Goal: Information Seeking & Learning: Learn about a topic

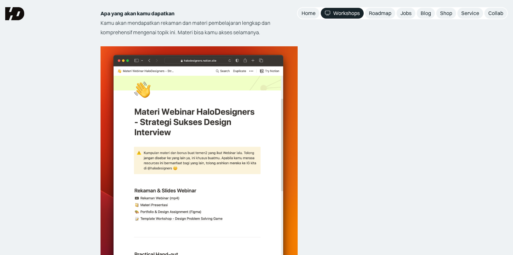
scroll to position [1204, 0]
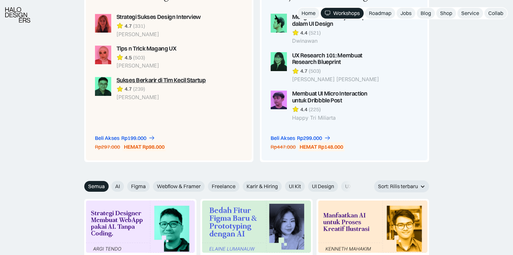
scroll to position [586, 0]
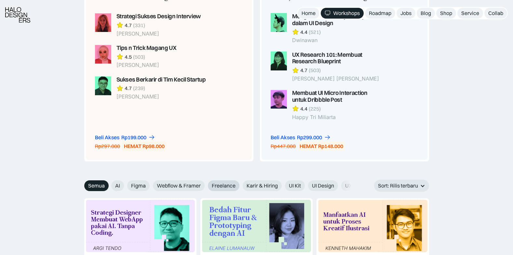
click at [218, 186] on span "Freelance" at bounding box center [224, 185] width 24 height 7
click at [109, 185] on input "Freelance" at bounding box center [107, 183] width 4 height 4
radio input "true"
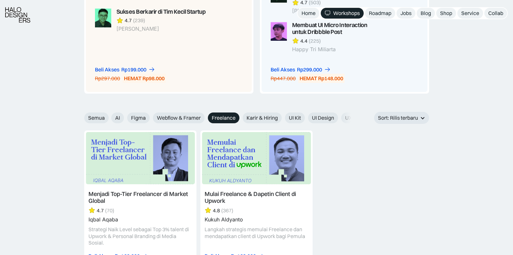
scroll to position [683, 0]
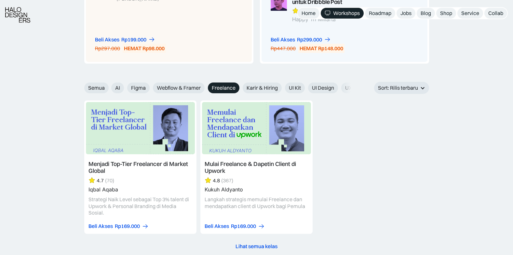
drag, startPoint x: 145, startPoint y: 165, endPoint x: 62, endPoint y: 139, distance: 87.2
click at [53, 146] on div "Freelance Semua AI Figma Webflow & Framer Freelance Karir & Hiring UI Kit UI De…" at bounding box center [256, 176] width 513 height 188
click at [336, 102] on div "Menjadi Top-Tier Freelancer di Market Global 4.7 (70) Iqbal Aqaba Strategi Naik…" at bounding box center [256, 166] width 345 height 133
click at [348, 85] on span "UX Design" at bounding box center [357, 87] width 24 height 7
click at [109, 85] on input "UX Design" at bounding box center [107, 85] width 4 height 4
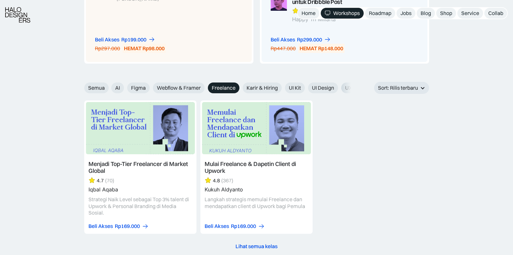
radio input "true"
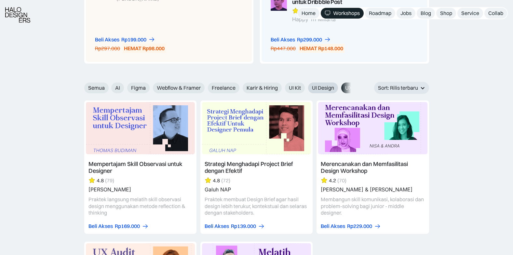
click at [325, 90] on span "UI Design" at bounding box center [323, 87] width 22 height 7
click at [109, 88] on input "UI Design" at bounding box center [107, 85] width 4 height 4
radio input "true"
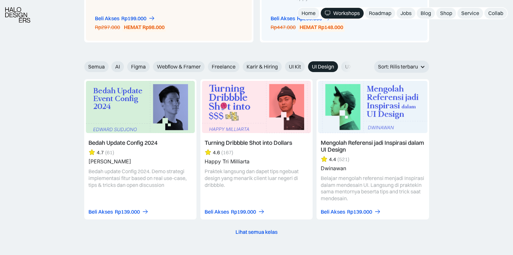
scroll to position [716, 0]
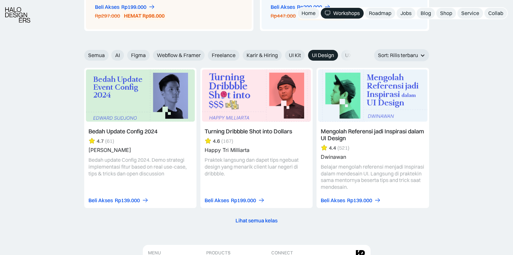
click at [262, 219] on div "Lihat semua kelas" at bounding box center [257, 220] width 42 height 7
click at [78, 51] on input "Semua" at bounding box center [80, 53] width 4 height 4
radio input "true"
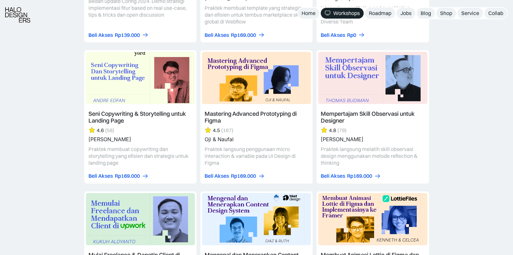
scroll to position [1465, 0]
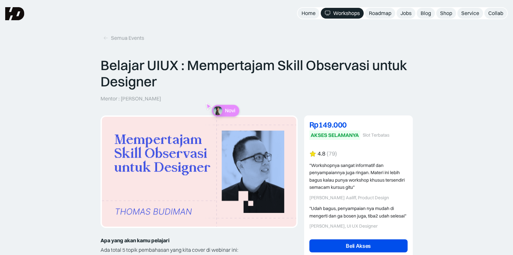
click at [0, 183] on html "Home Workshops Roadmap Jobs Blog Shop Service Collab MENU "Design yang cakep ad…" at bounding box center [256, 127] width 513 height 255
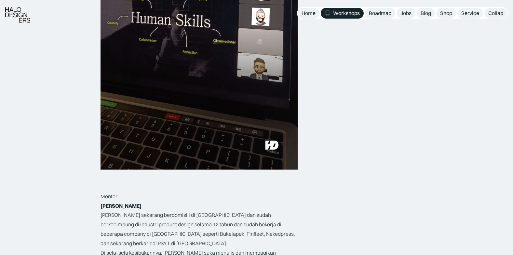
scroll to position [911, 0]
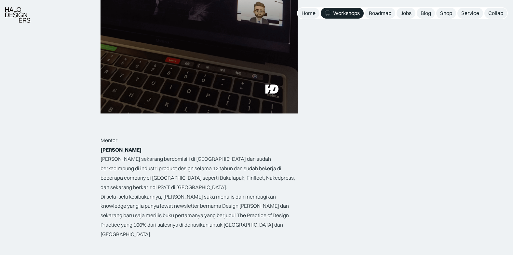
drag, startPoint x: 176, startPoint y: 206, endPoint x: 224, endPoint y: 206, distance: 47.5
click at [224, 206] on p "Di sela-sela kesibukannya, [PERSON_NAME] suka menulis dan membagikan knowledge …" at bounding box center [199, 215] width 197 height 47
drag, startPoint x: 224, startPoint y: 206, endPoint x: 179, endPoint y: 204, distance: 44.3
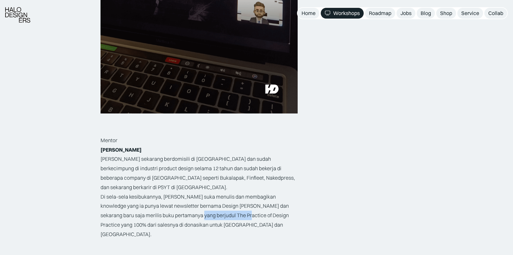
click at [179, 204] on p "Di sela-sela kesibukannya, [PERSON_NAME] suka menulis dan membagikan knowledge …" at bounding box center [199, 215] width 197 height 47
drag, startPoint x: 175, startPoint y: 206, endPoint x: 245, endPoint y: 208, distance: 70.7
click at [245, 208] on p "Di sela-sela kesibukannya, [PERSON_NAME] suka menulis dan membagikan knowledge …" at bounding box center [199, 215] width 197 height 47
drag, startPoint x: 245, startPoint y: 208, endPoint x: 227, endPoint y: 204, distance: 18.8
copy p "The Practice of Design Practice"
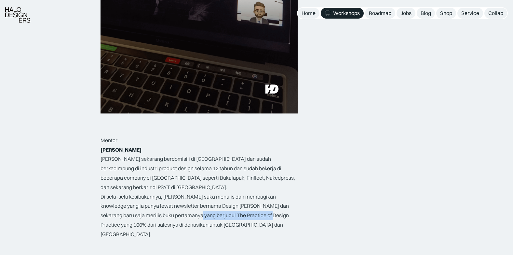
click at [210, 204] on p "Di sela-sela kesibukannya, [PERSON_NAME] suka menulis dan membagikan knowledge …" at bounding box center [199, 215] width 197 height 47
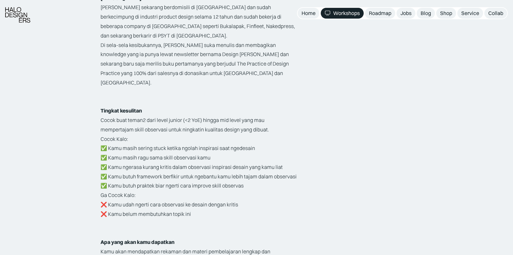
scroll to position [1074, 0]
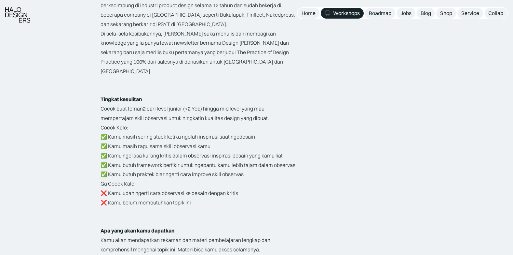
click at [210, 216] on p "‍" at bounding box center [199, 220] width 197 height 9
